Goal: Transaction & Acquisition: Purchase product/service

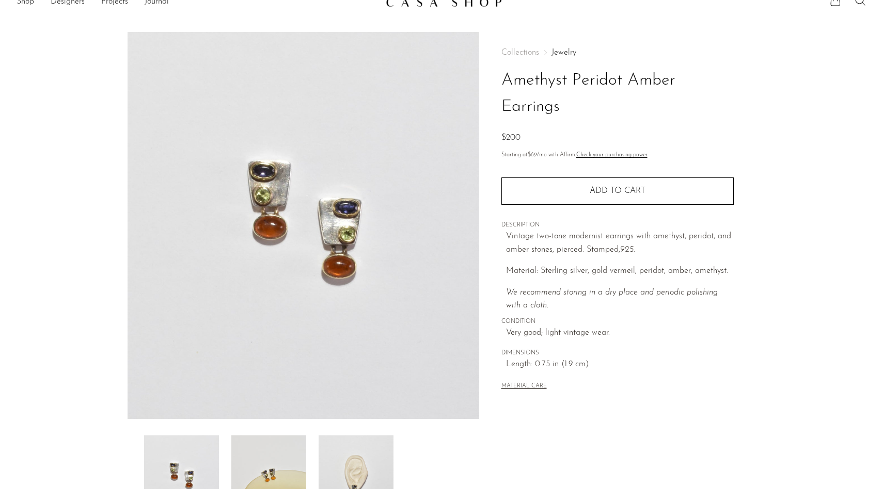
scroll to position [16, 0]
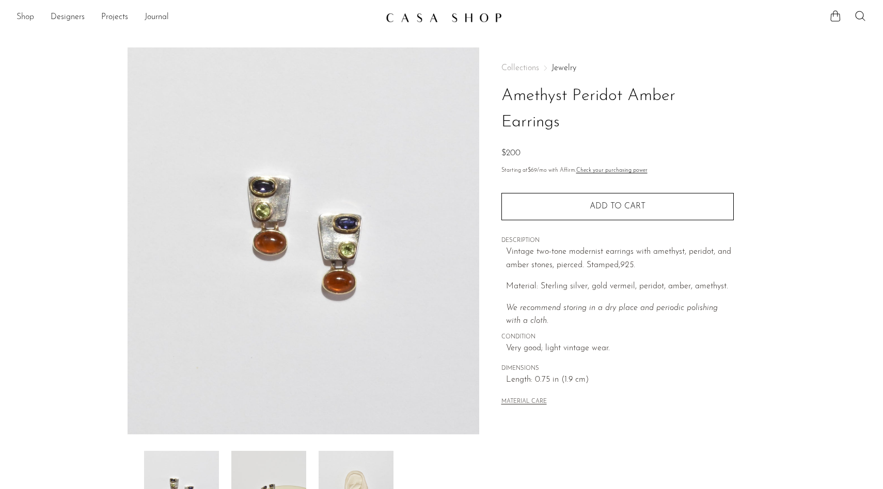
click at [19, 11] on link "Shop" at bounding box center [26, 17] width 18 height 13
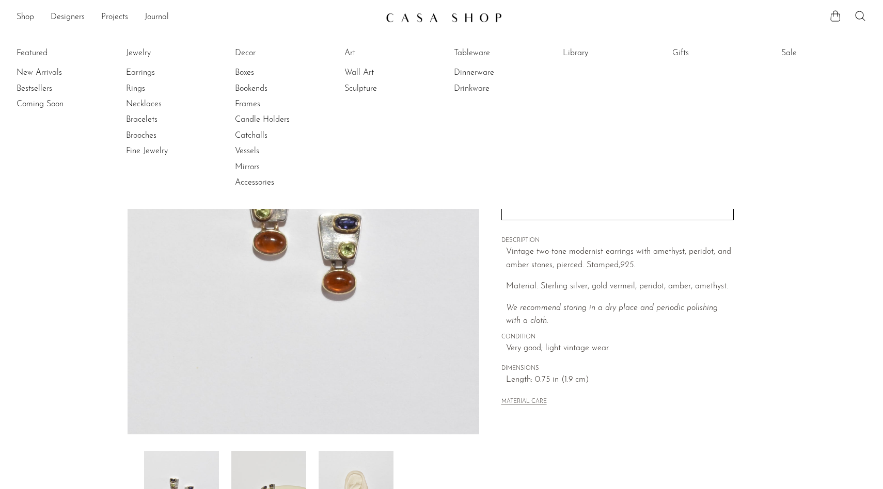
click at [144, 78] on li "Earrings" at bounding box center [164, 72] width 77 height 15
click at [141, 69] on link "Earrings" at bounding box center [164, 72] width 77 height 11
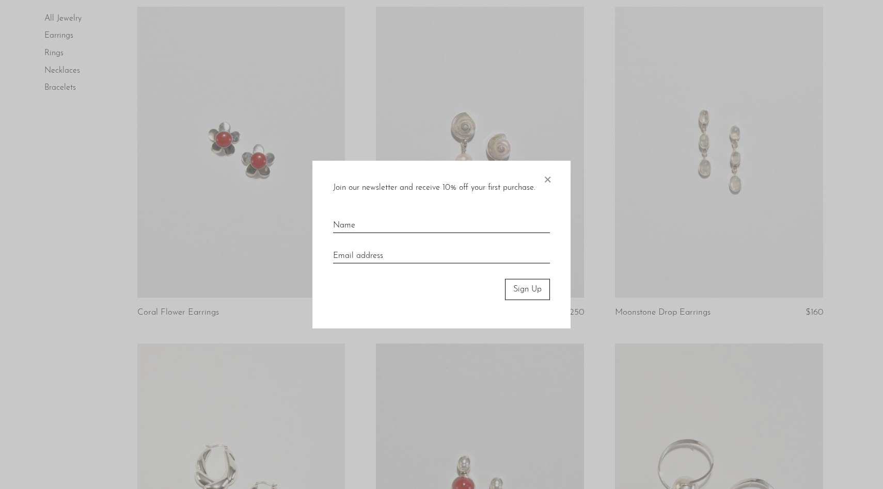
scroll to position [1437, 0]
click at [552, 176] on span "×" at bounding box center [547, 177] width 10 height 33
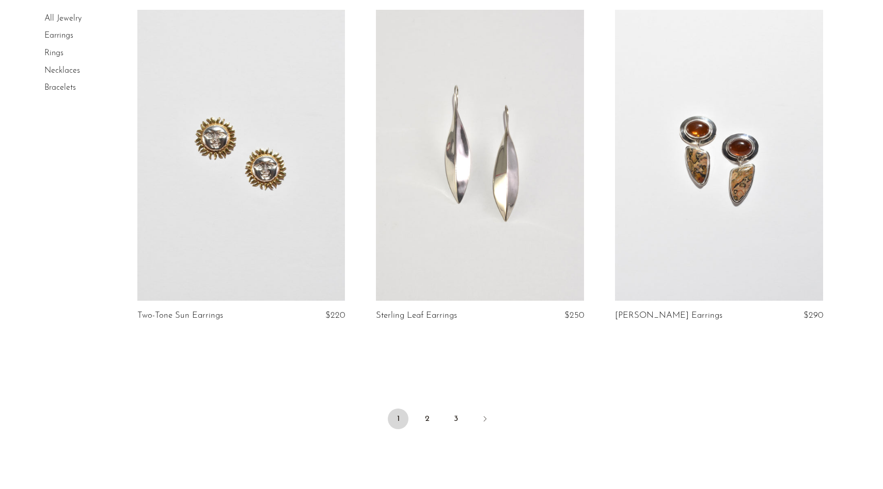
scroll to position [3864, 0]
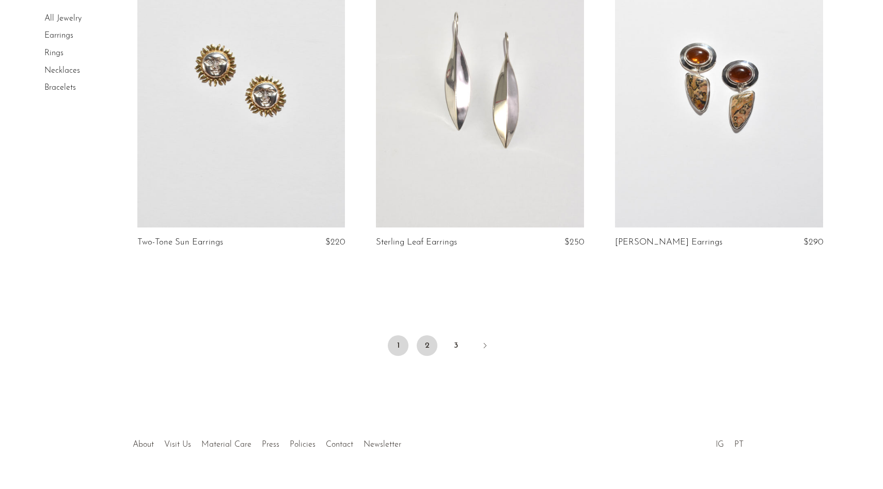
click at [425, 345] on link "2" at bounding box center [427, 346] width 21 height 21
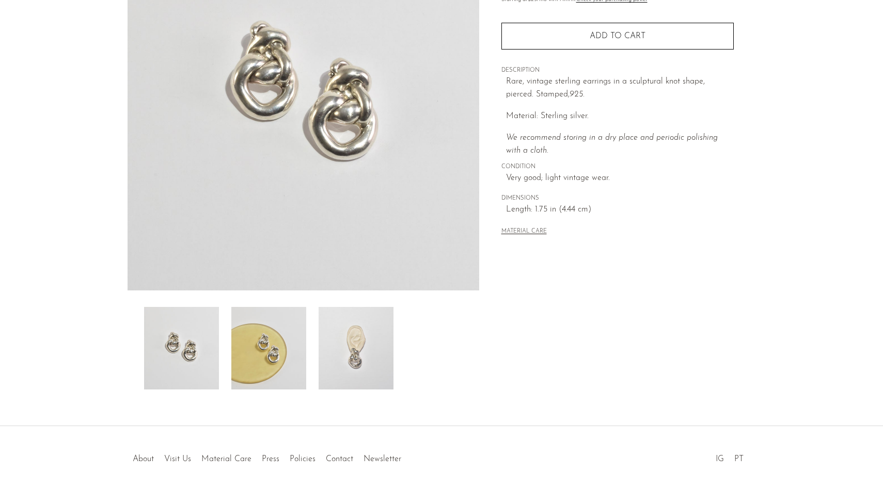
scroll to position [183, 0]
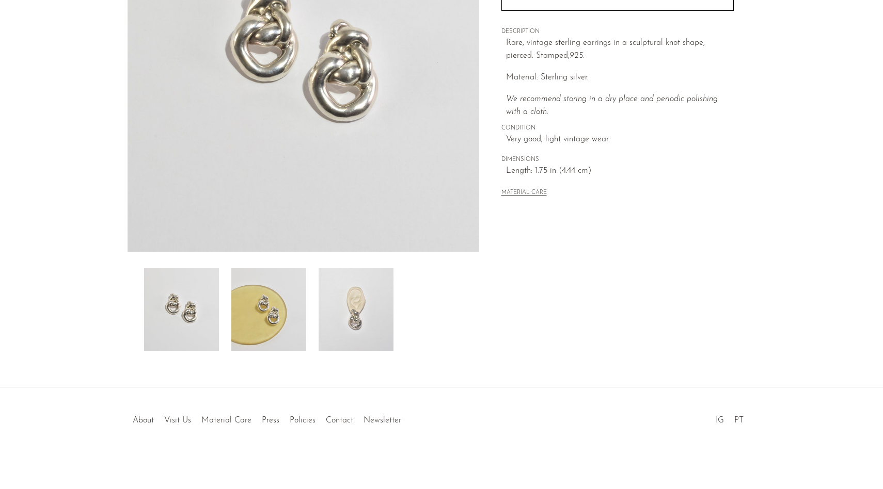
click at [362, 325] on img at bounding box center [355, 309] width 75 height 83
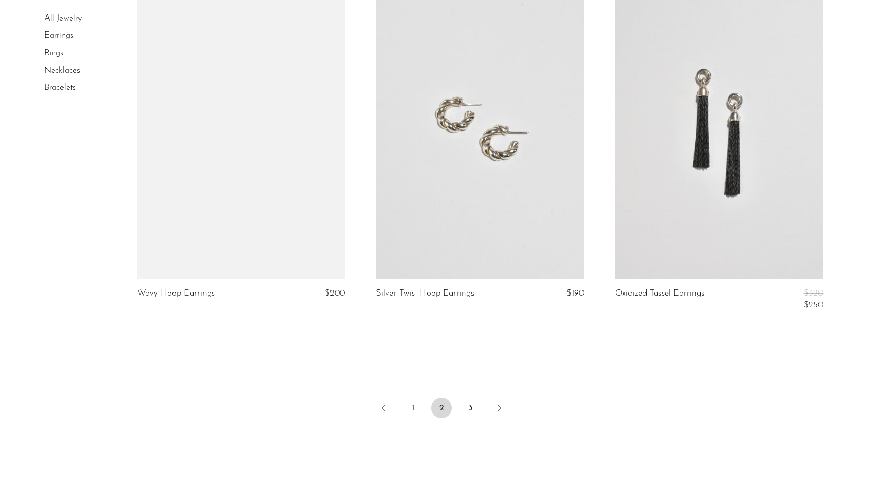
scroll to position [3923, 0]
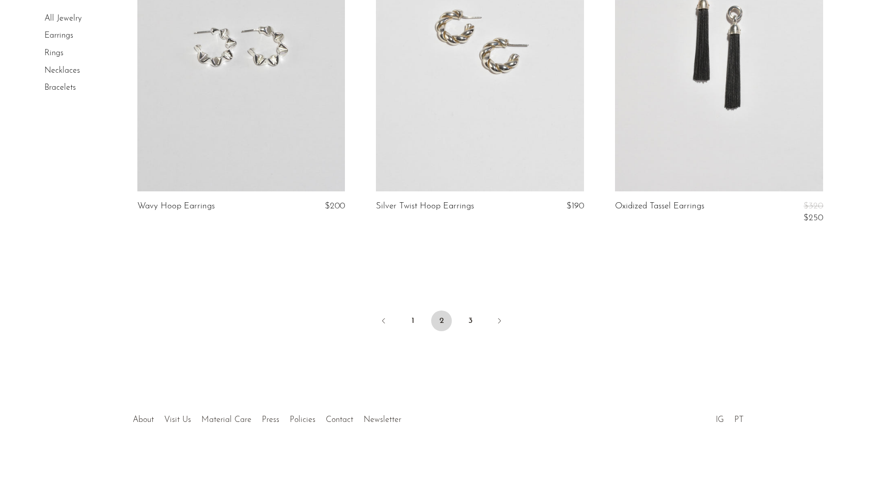
click at [458, 326] on ul "1 2 3" at bounding box center [441, 322] width 661 height 31
click at [469, 327] on link "3" at bounding box center [470, 321] width 21 height 21
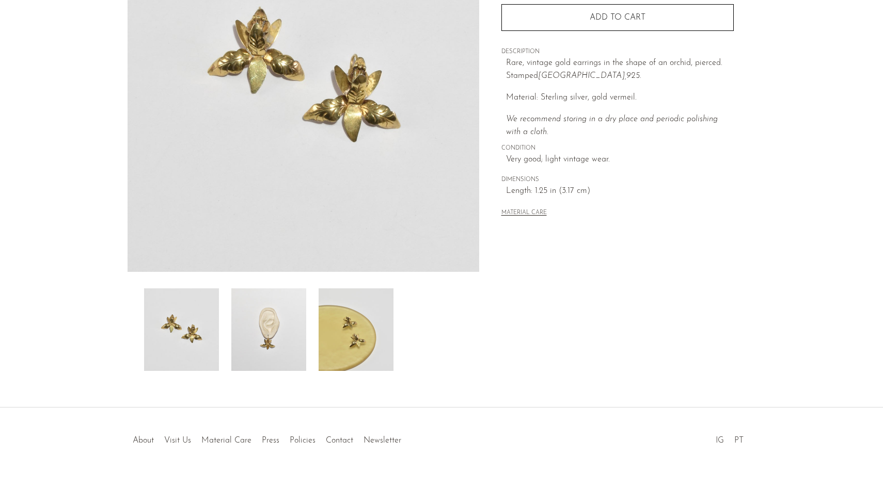
scroll to position [183, 0]
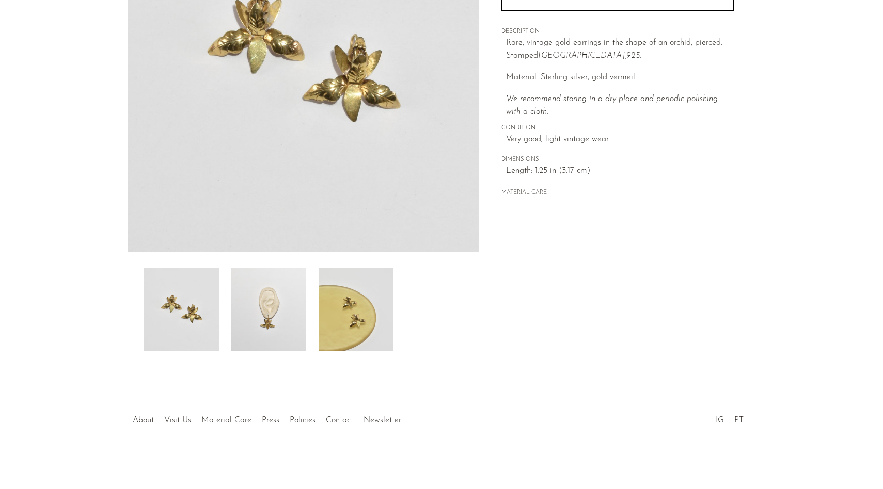
click at [292, 334] on img at bounding box center [268, 309] width 75 height 83
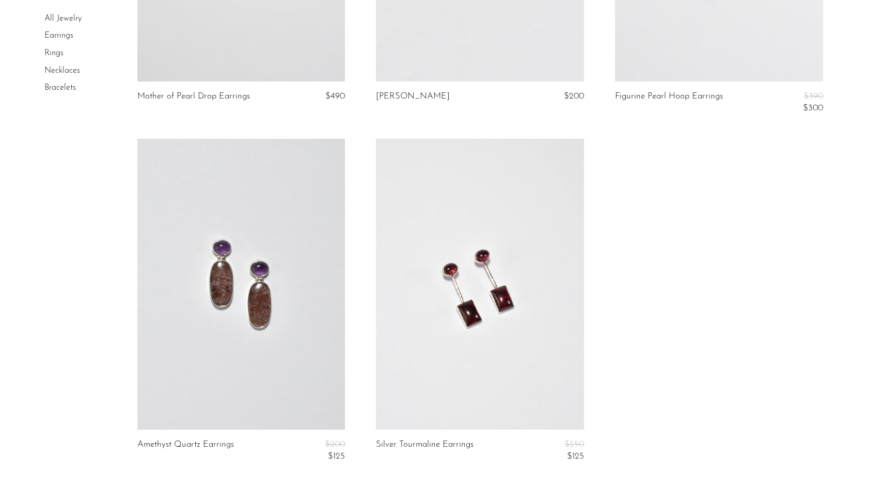
scroll to position [1699, 0]
